Goal: Information Seeking & Learning: Learn about a topic

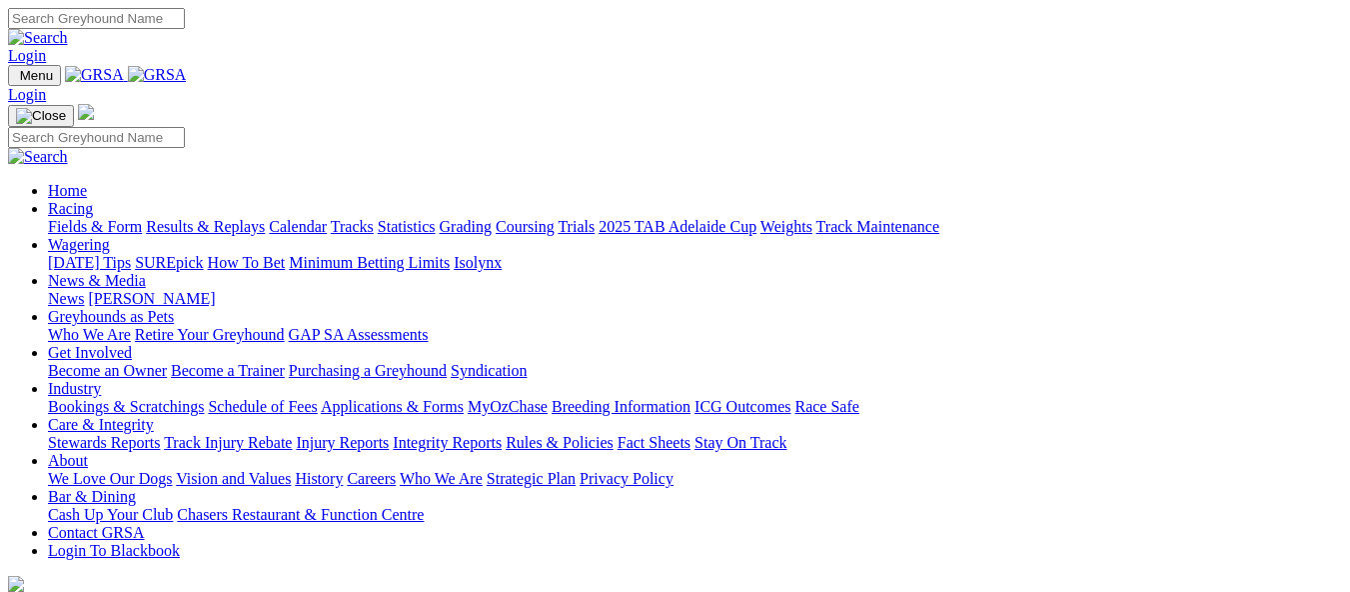
scroll to position [700, 0]
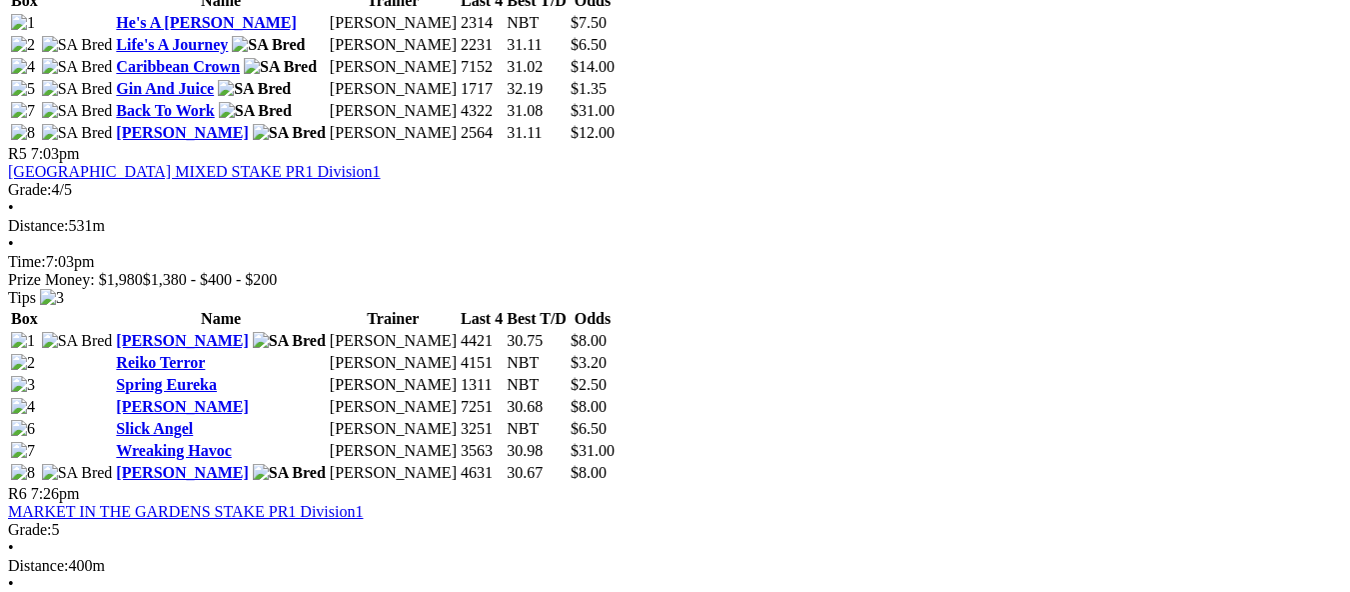
scroll to position [2298, 0]
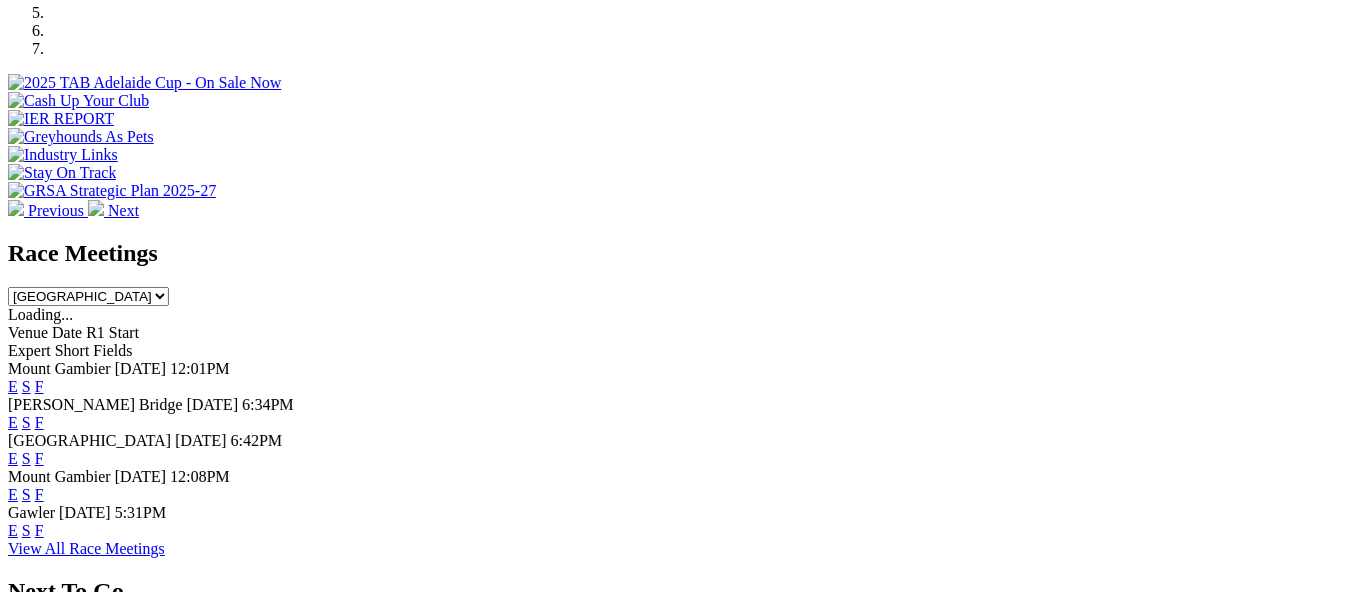
scroll to position [700, 0]
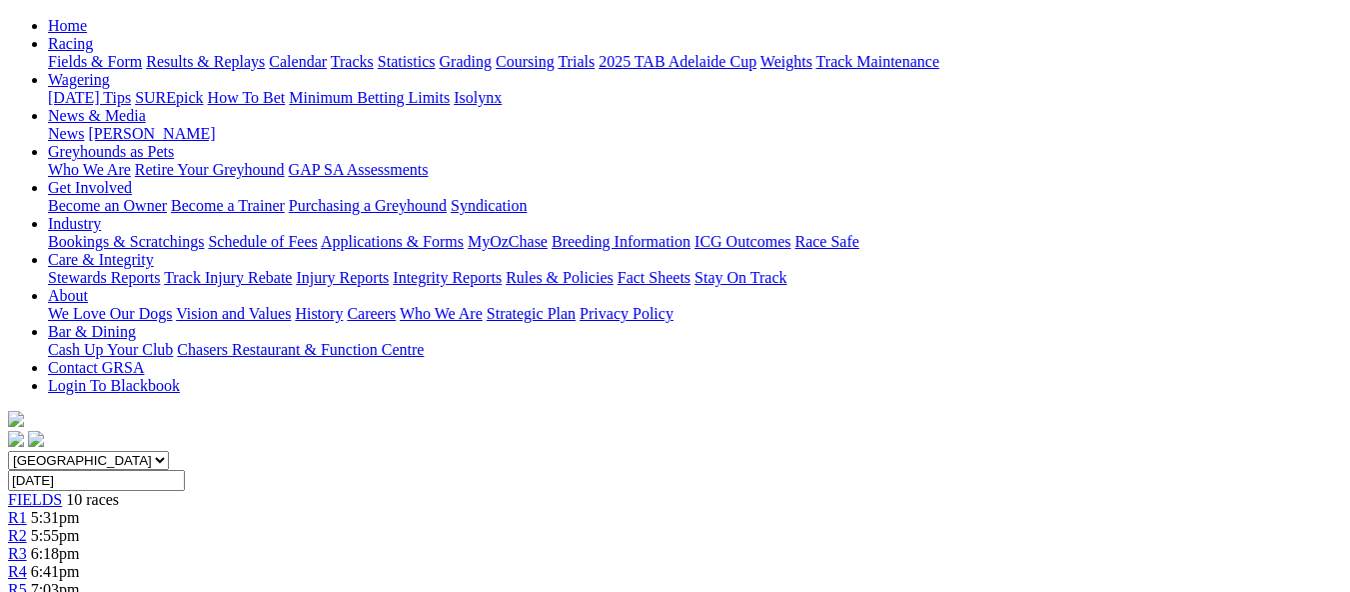
scroll to position [200, 0]
click at [544, 564] on div "R4 6:41pm" at bounding box center [675, 573] width 1334 height 18
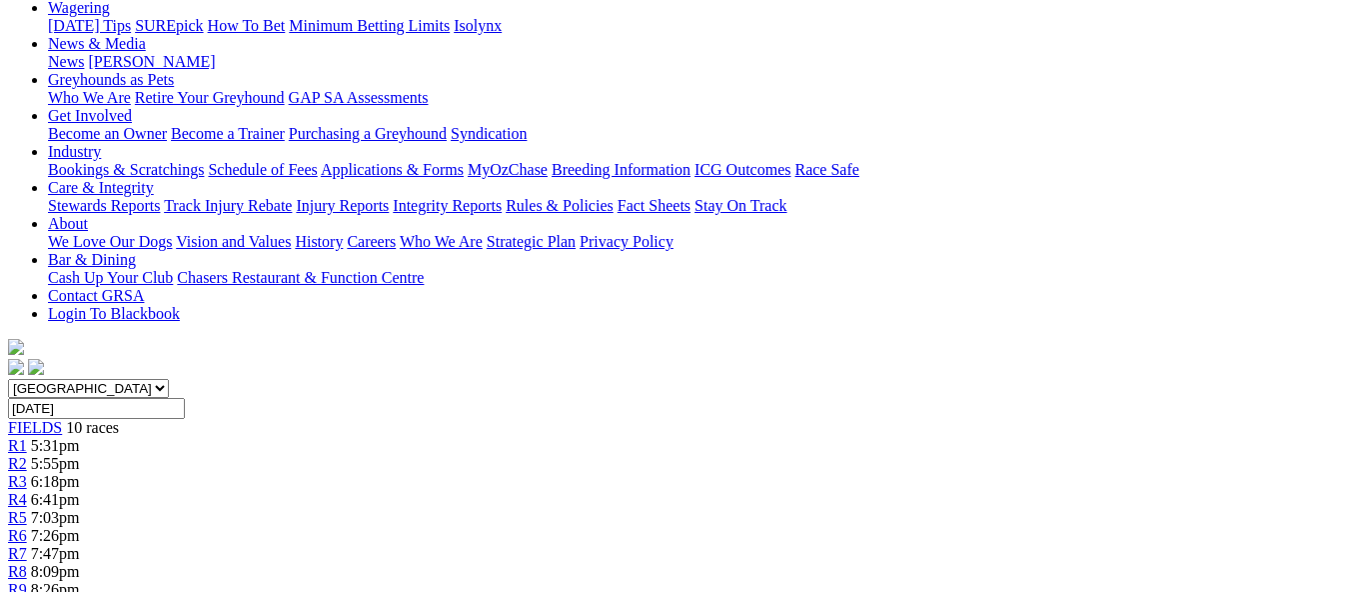
scroll to position [200, 0]
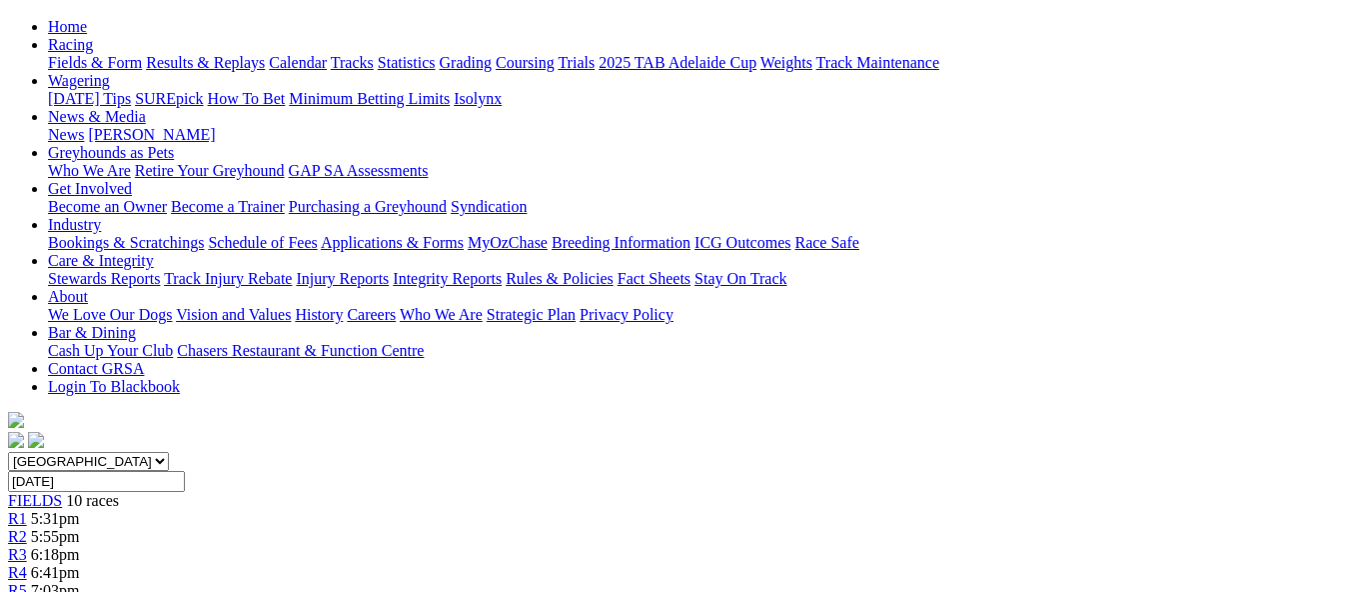
click at [27, 546] on link "R3" at bounding box center [17, 554] width 19 height 17
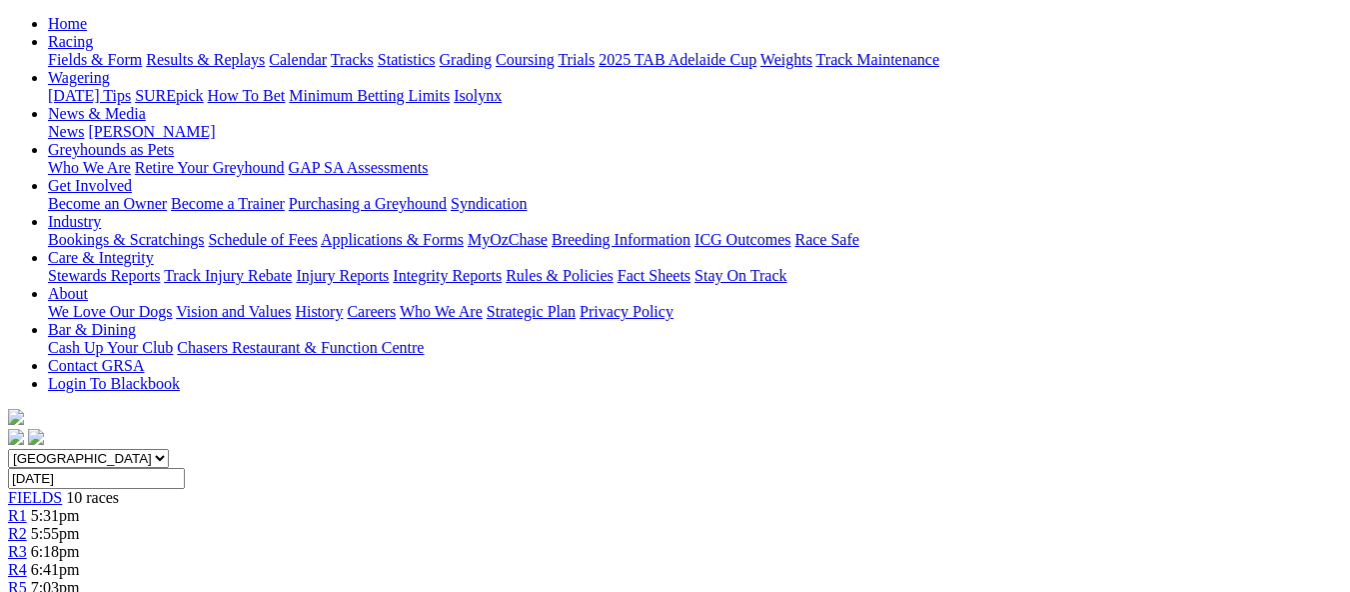
scroll to position [200, 0]
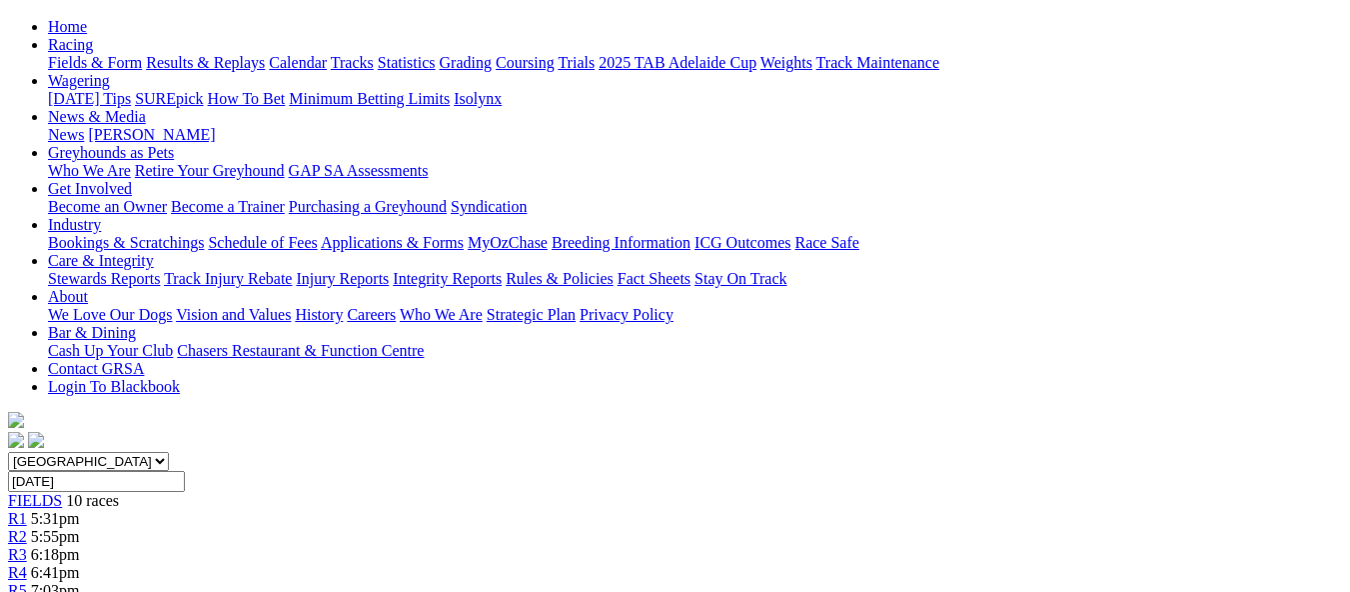
click at [80, 528] on span "5:55pm" at bounding box center [55, 536] width 49 height 17
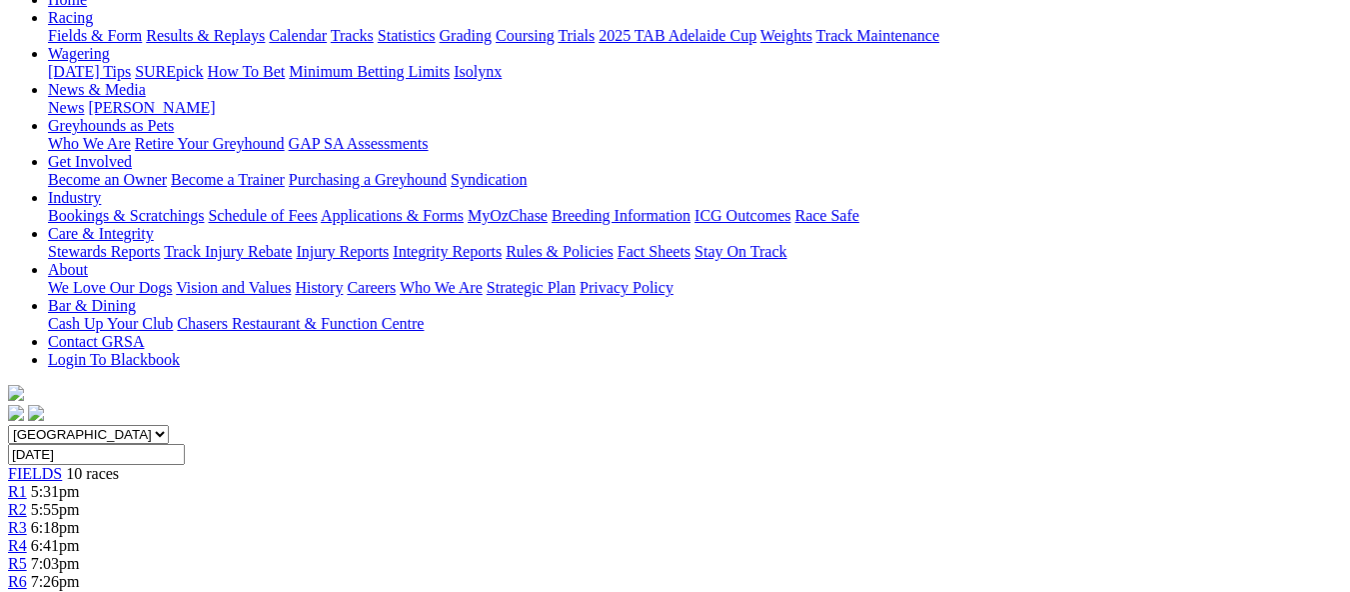
scroll to position [200, 0]
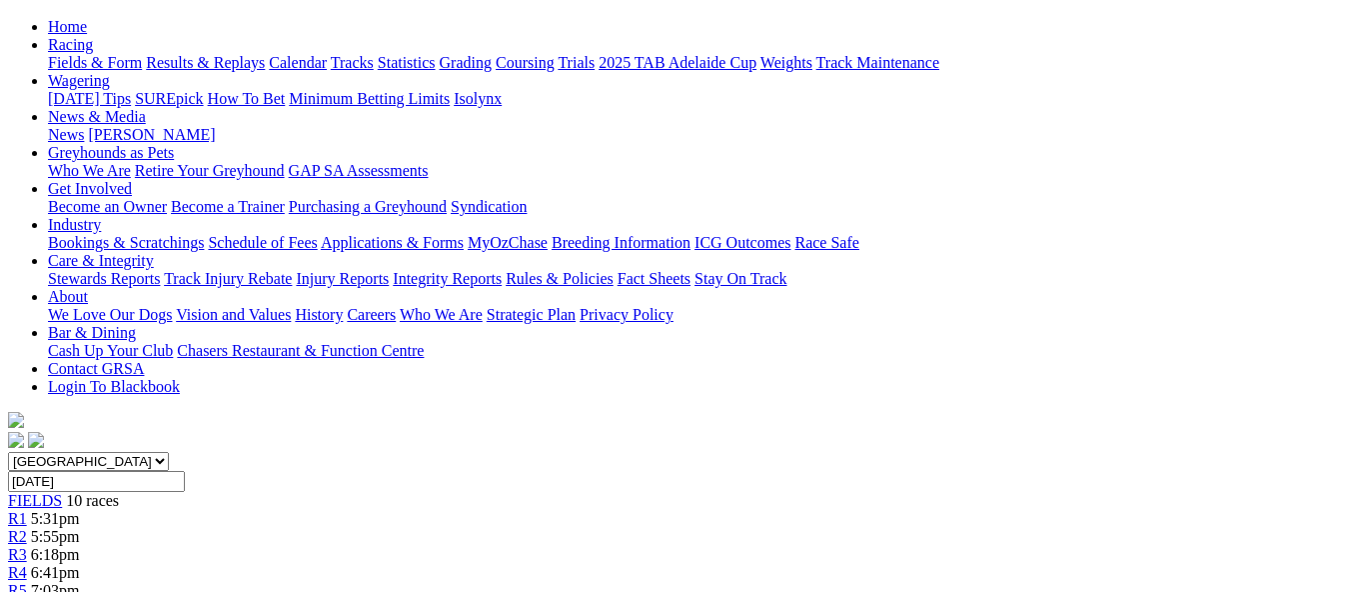
click at [27, 510] on span "R1" at bounding box center [17, 518] width 19 height 17
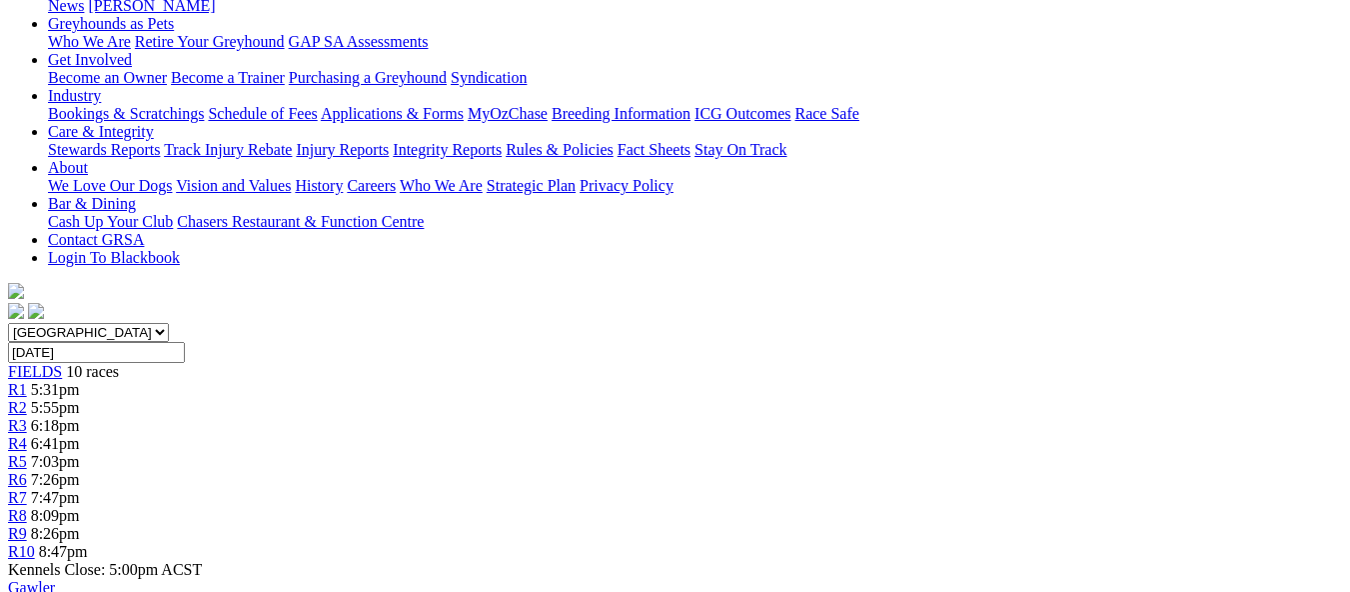
scroll to position [200, 0]
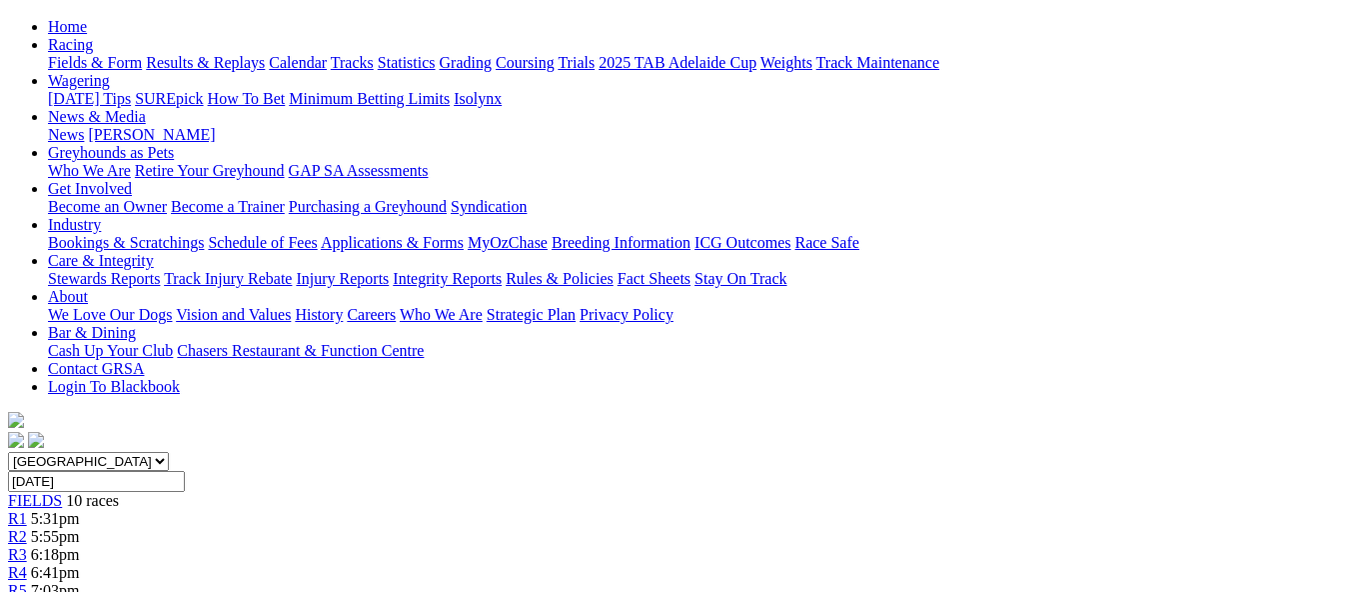
click at [27, 582] on span "R5" at bounding box center [17, 590] width 19 height 17
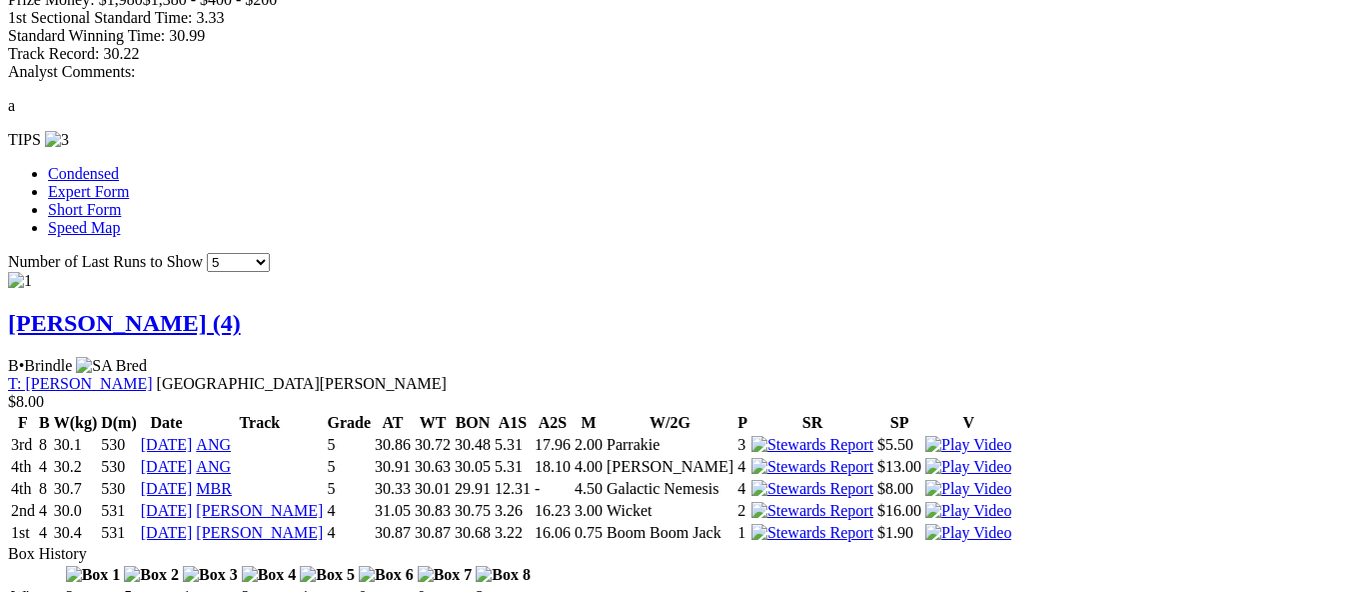
scroll to position [1499, 0]
